Goal: Find contact information: Find contact information

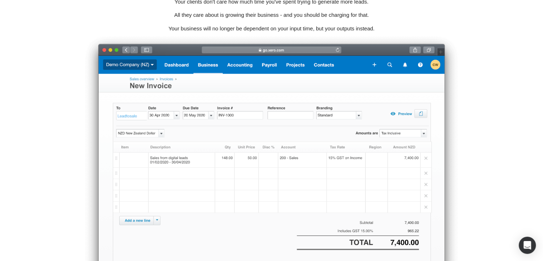
scroll to position [1904, 0]
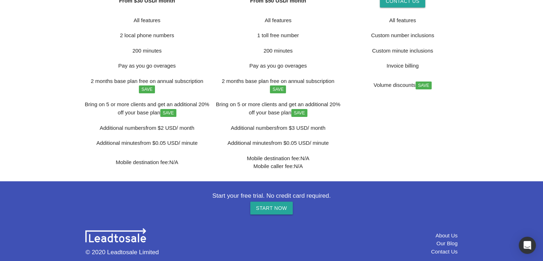
click at [447, 244] on link "Our Blog" at bounding box center [447, 243] width 21 height 6
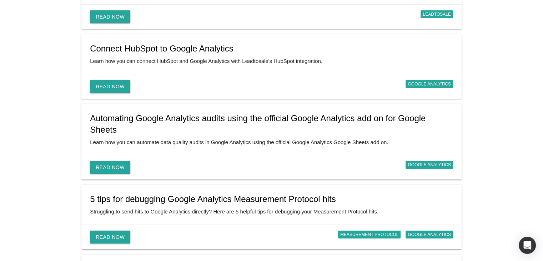
scroll to position [356, 0]
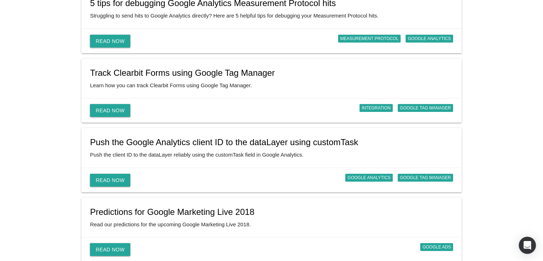
click at [185, 137] on link "Push the Google Analytics client ID to the dataLayer using customTask" at bounding box center [224, 142] width 268 height 10
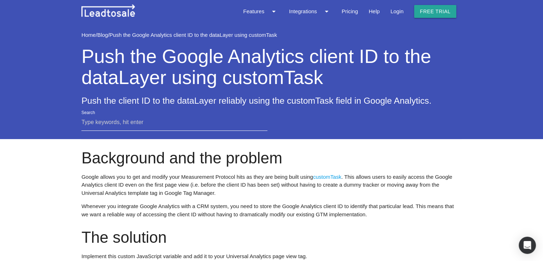
drag, startPoint x: 84, startPoint y: 60, endPoint x: 329, endPoint y: 85, distance: 246.7
click at [329, 85] on h1 "Push the Google Analytics client ID to the dataLayer using customTask" at bounding box center [271, 63] width 380 height 49
copy h1 "Push the Google Analytics client ID to the dataLayer using customTask"
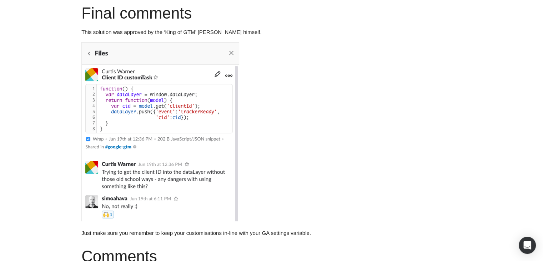
scroll to position [1267, 0]
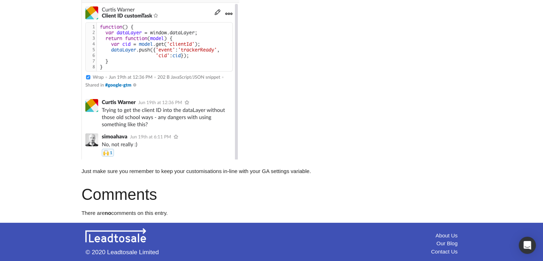
click at [444, 254] on link "Contact Us" at bounding box center [444, 251] width 26 height 6
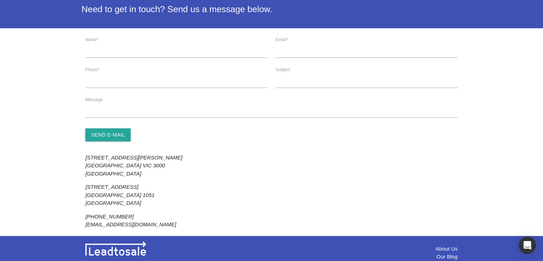
scroll to position [83, 0]
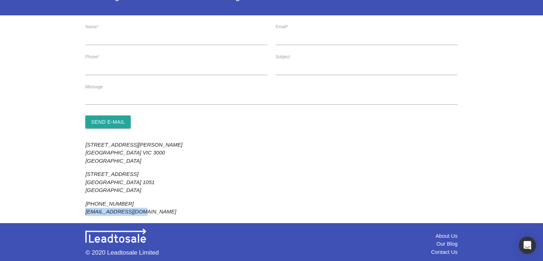
drag, startPoint x: 86, startPoint y: 211, endPoint x: 137, endPoint y: 211, distance: 51.1
click at [137, 211] on div "401 Collins Street Melbourne VIC 3000 Australia 3 Te Marama Road Auckland 1051 …" at bounding box center [176, 175] width 190 height 80
copy span "cwarner@leadto.sale"
